Goal: Task Accomplishment & Management: Use online tool/utility

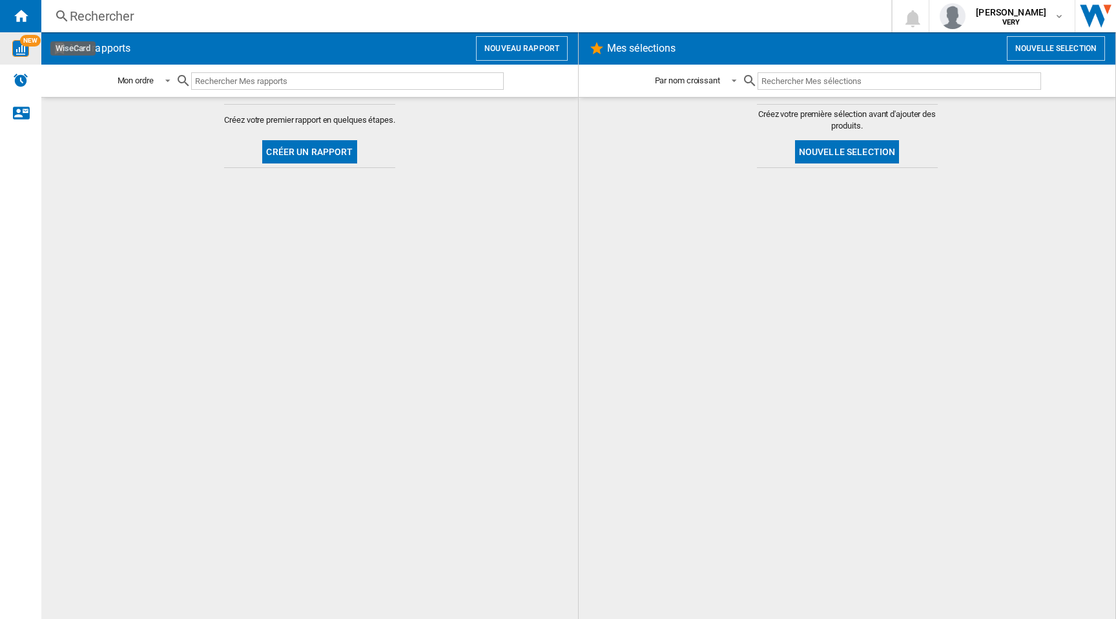
click at [23, 50] on img "WiseCard" at bounding box center [20, 48] width 17 height 17
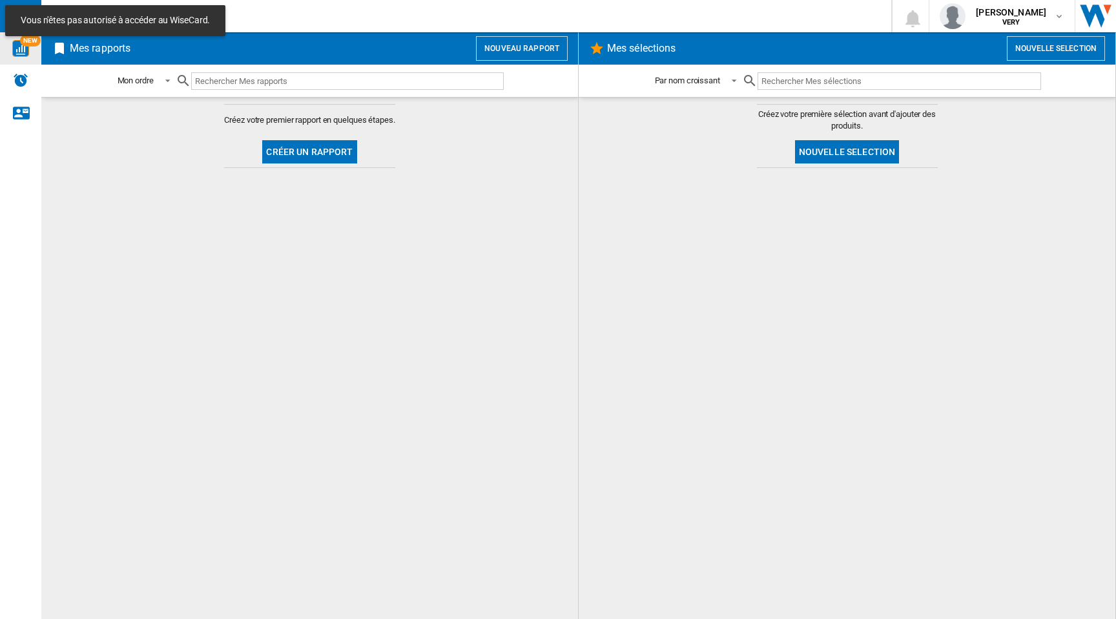
click at [17, 48] on img "WiseCard" at bounding box center [20, 48] width 17 height 17
click at [1098, 17] on img "Aller sur wiser.com" at bounding box center [1095, 16] width 41 height 32
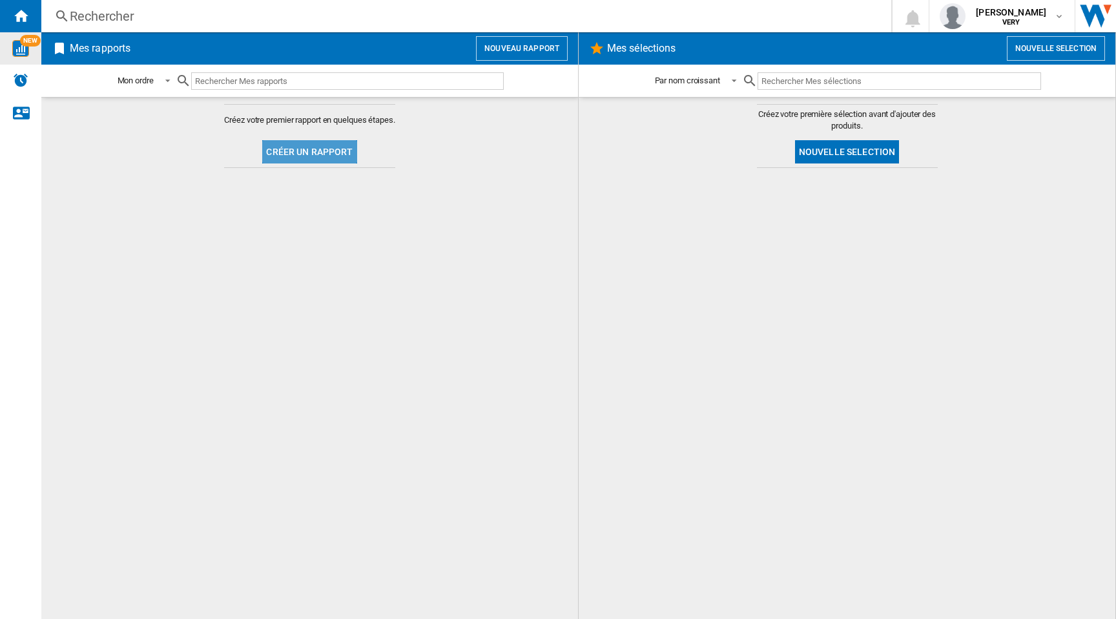
click at [318, 150] on button "Créer un rapport" at bounding box center [309, 151] width 94 height 23
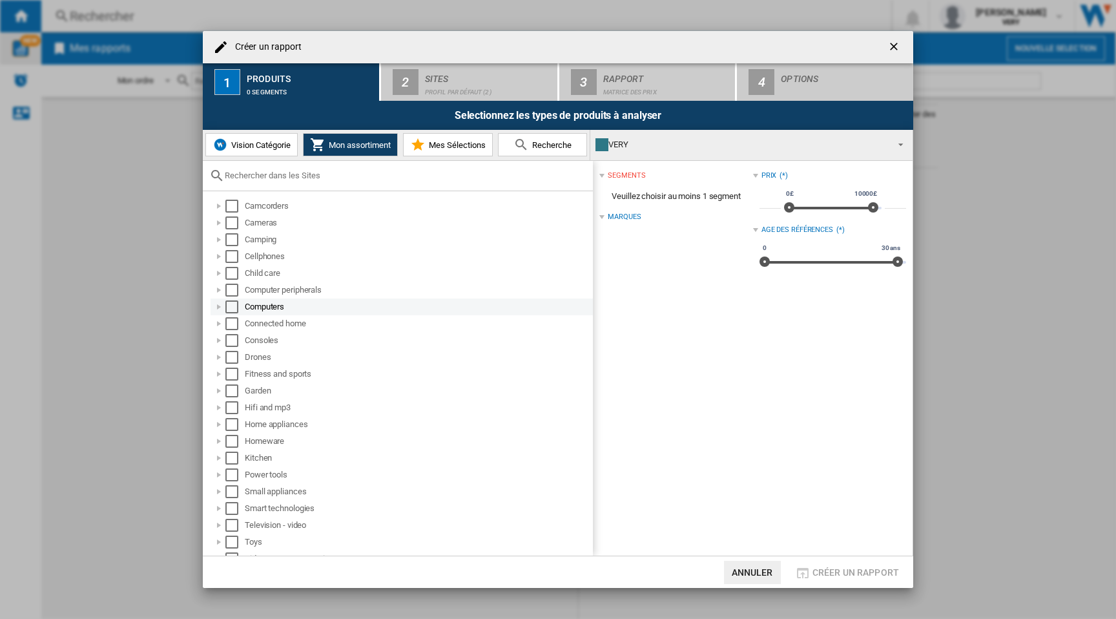
scroll to position [62, 0]
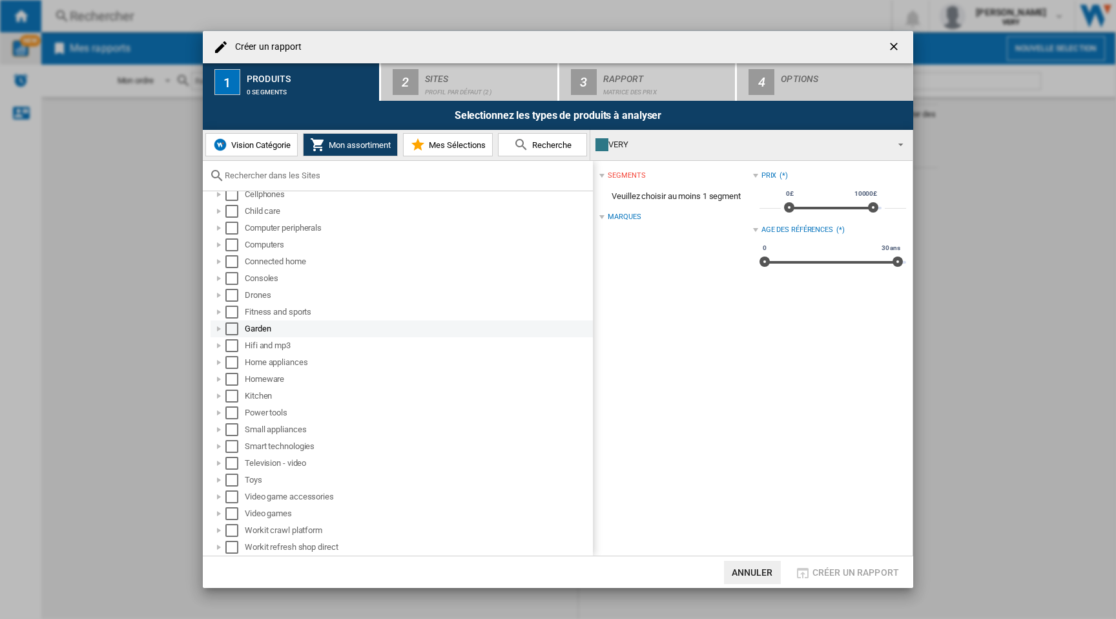
click at [271, 333] on div "Garden" at bounding box center [418, 328] width 346 height 13
click at [265, 348] on div "Home & garden" at bounding box center [425, 345] width 332 height 13
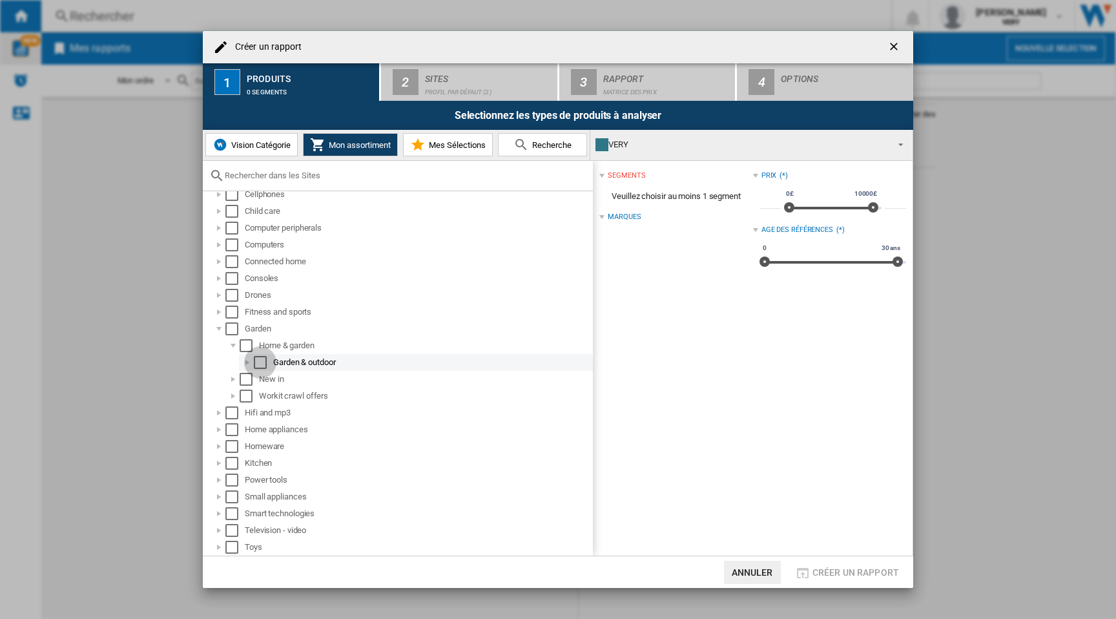
click at [266, 365] on div "Select" at bounding box center [260, 362] width 13 height 13
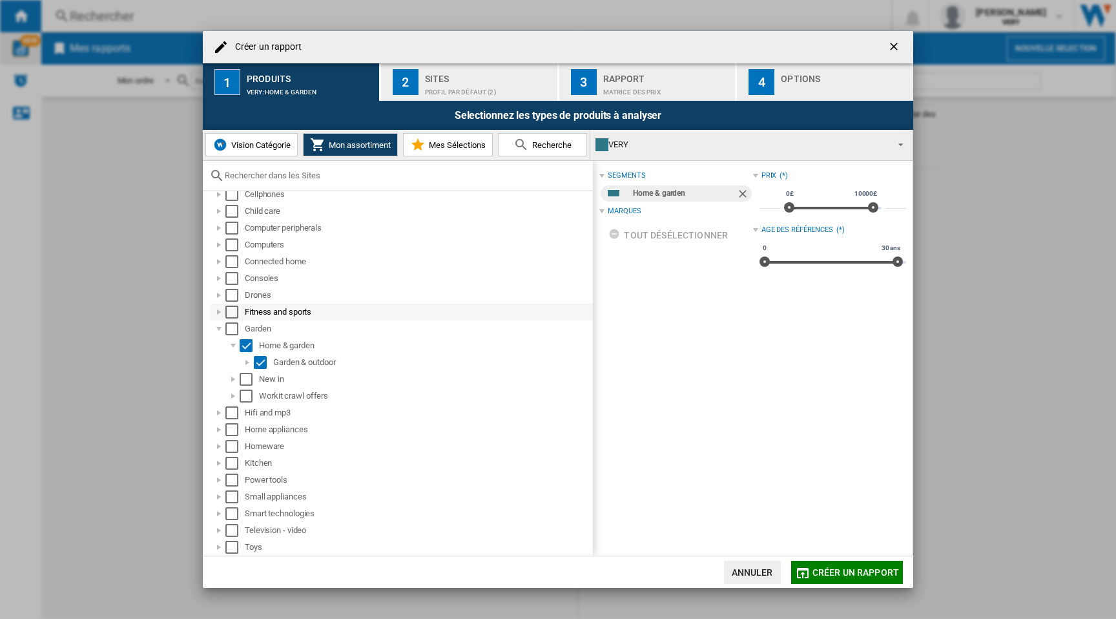
click at [228, 315] on div "Select" at bounding box center [231, 311] width 13 height 13
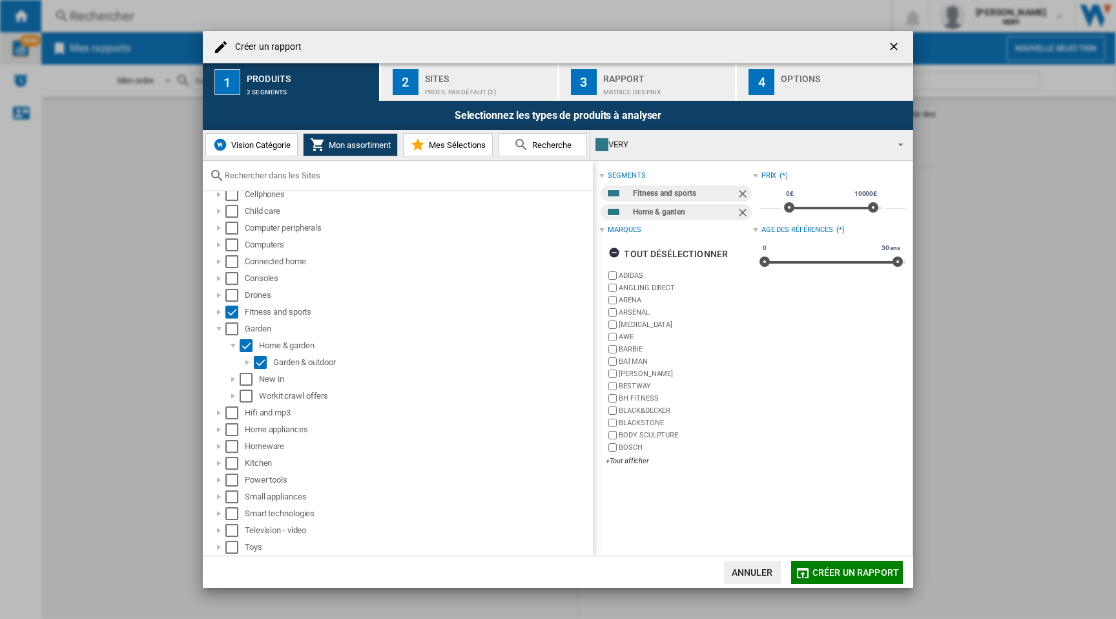
click at [864, 577] on span "Créer un rapport" at bounding box center [855, 572] width 87 height 10
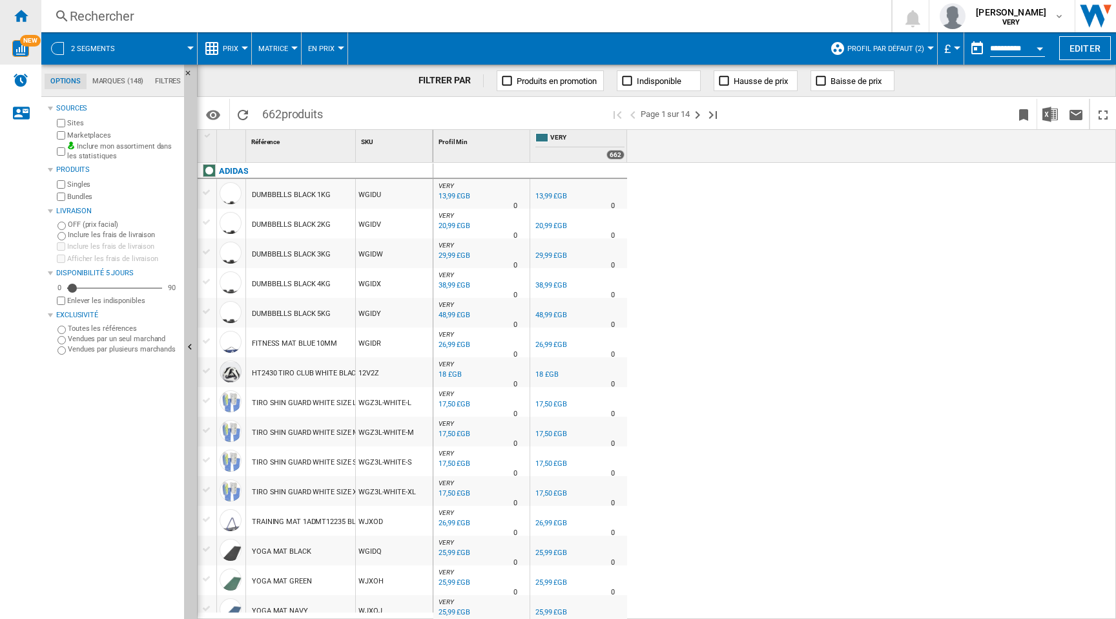
click at [19, 18] on ng-md-icon "Accueil" at bounding box center [20, 15] width 15 height 15
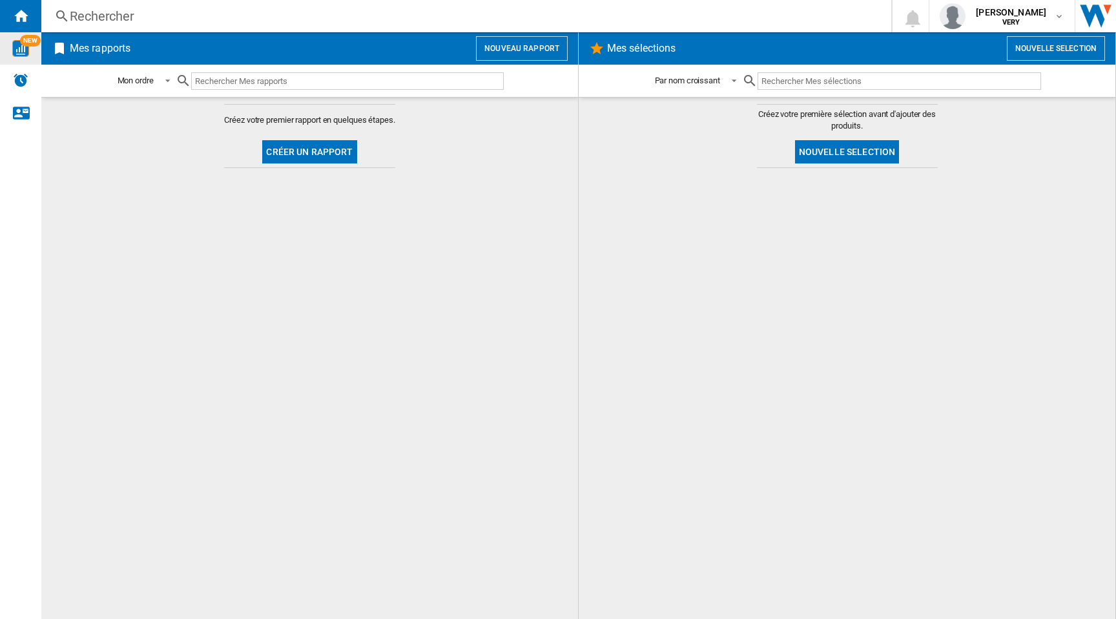
click at [136, 296] on md-content "Créez votre premier rapport en quelques étapes. Créer un rapport" at bounding box center [309, 358] width 537 height 522
click at [18, 79] on img "Alertes" at bounding box center [20, 79] width 15 height 15
click at [277, 208] on md-content "Créez votre premier rapport en quelques étapes. Créer un rapport" at bounding box center [309, 358] width 537 height 522
